Goal: Check status: Check status

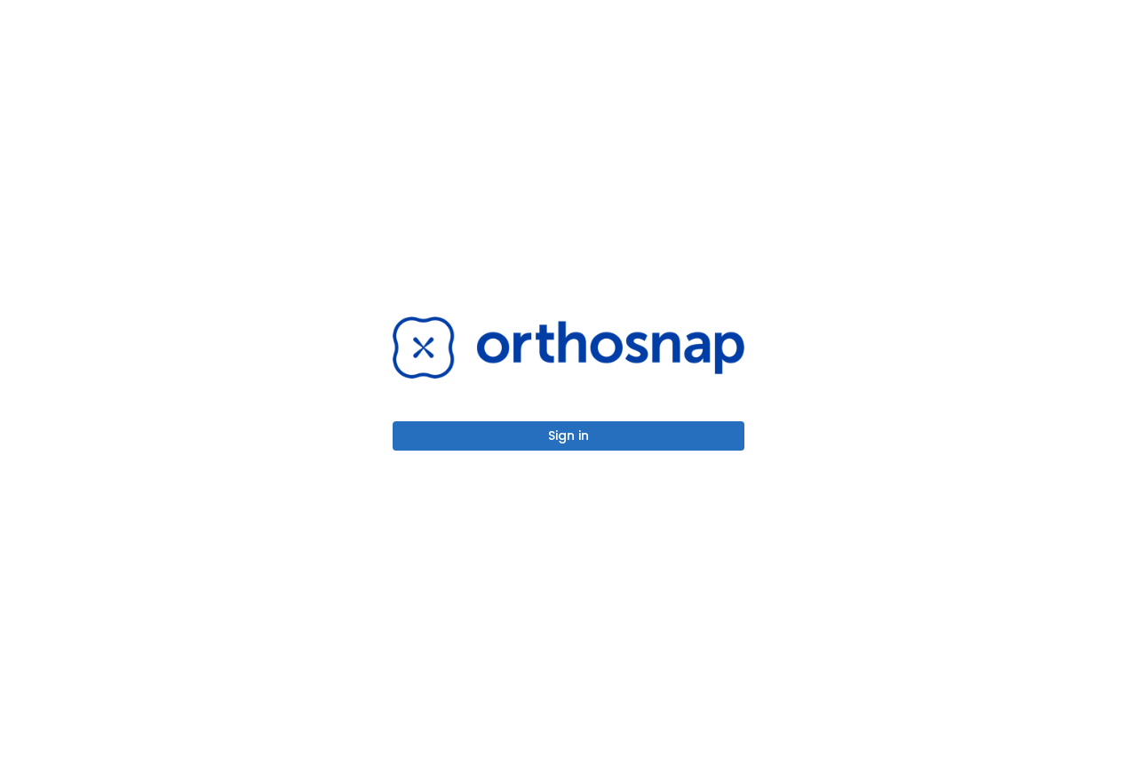
click at [524, 443] on button "Sign in" at bounding box center [569, 435] width 352 height 29
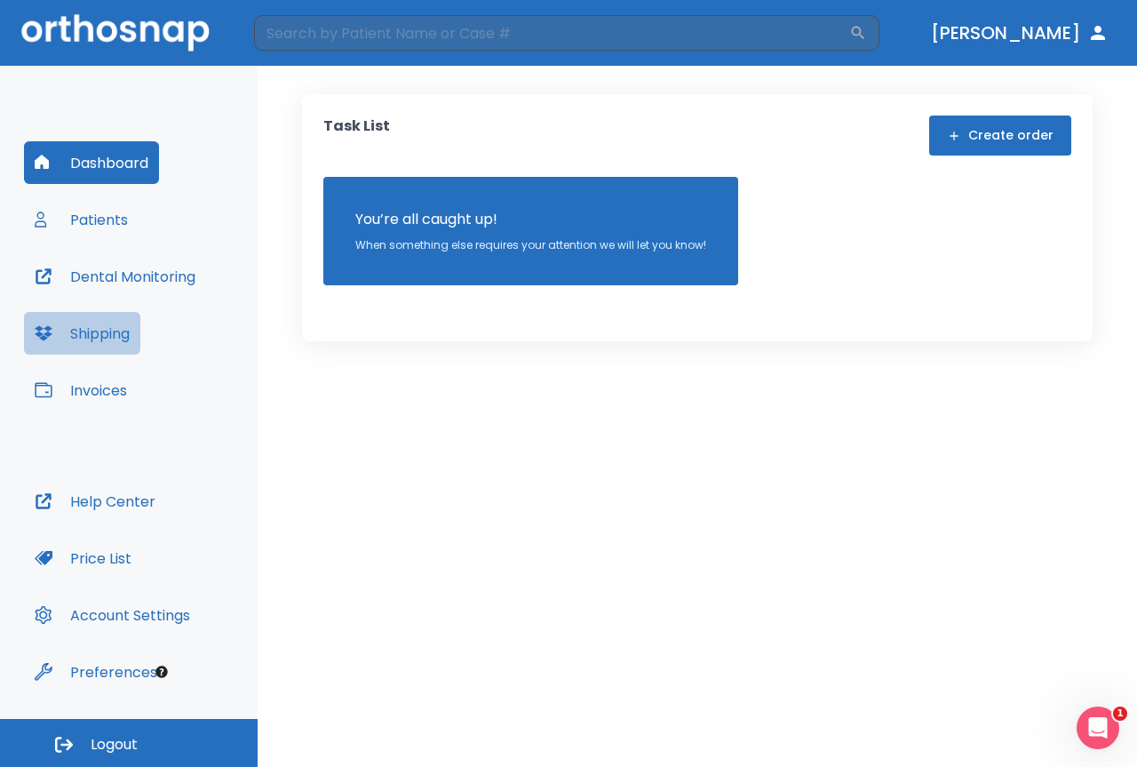
click at [114, 339] on button "Shipping" at bounding box center [82, 333] width 116 height 43
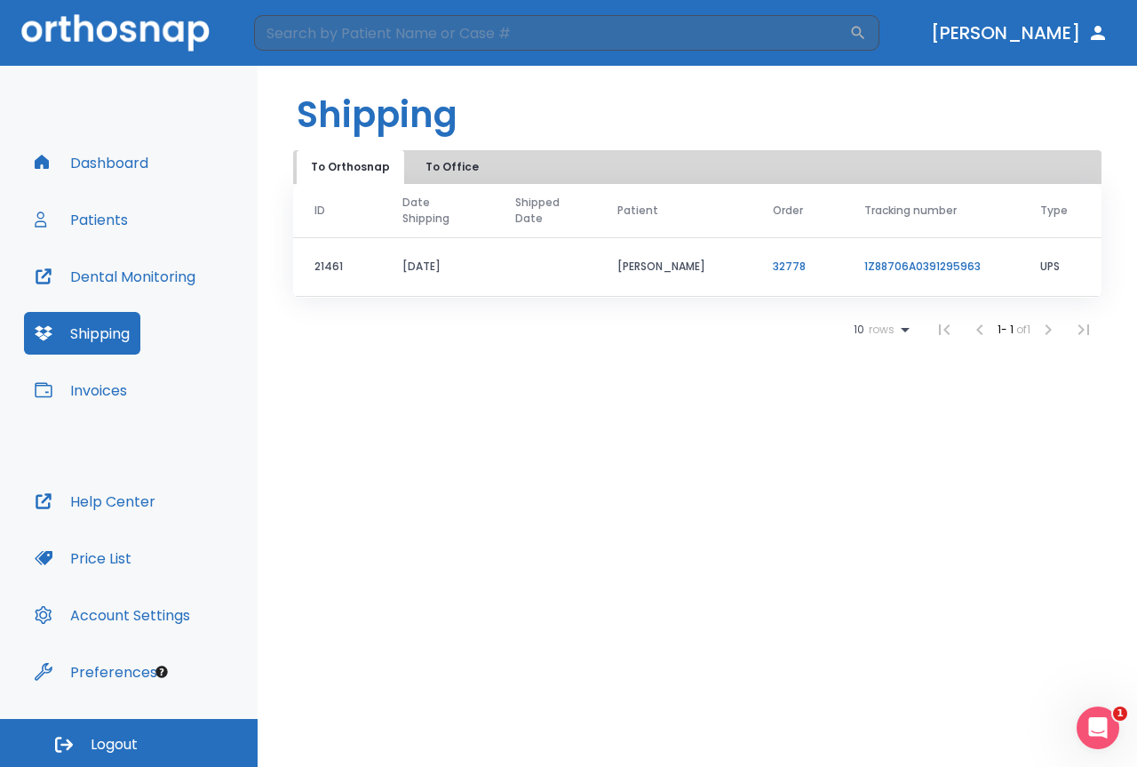
click at [448, 172] on button "To Office" at bounding box center [452, 167] width 89 height 34
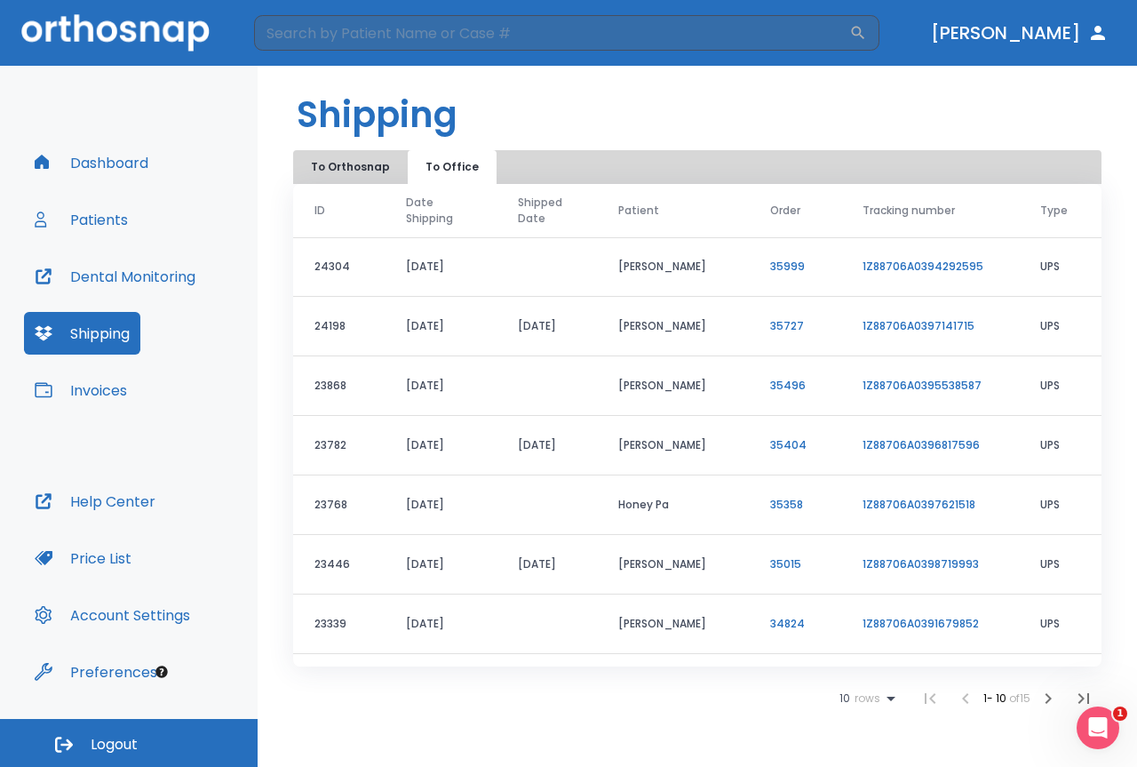
click at [898, 263] on link "1Z88706A0394292595" at bounding box center [923, 266] width 121 height 15
click at [124, 274] on button "Dental Monitoring" at bounding box center [115, 276] width 182 height 43
